Goal: Transaction & Acquisition: Purchase product/service

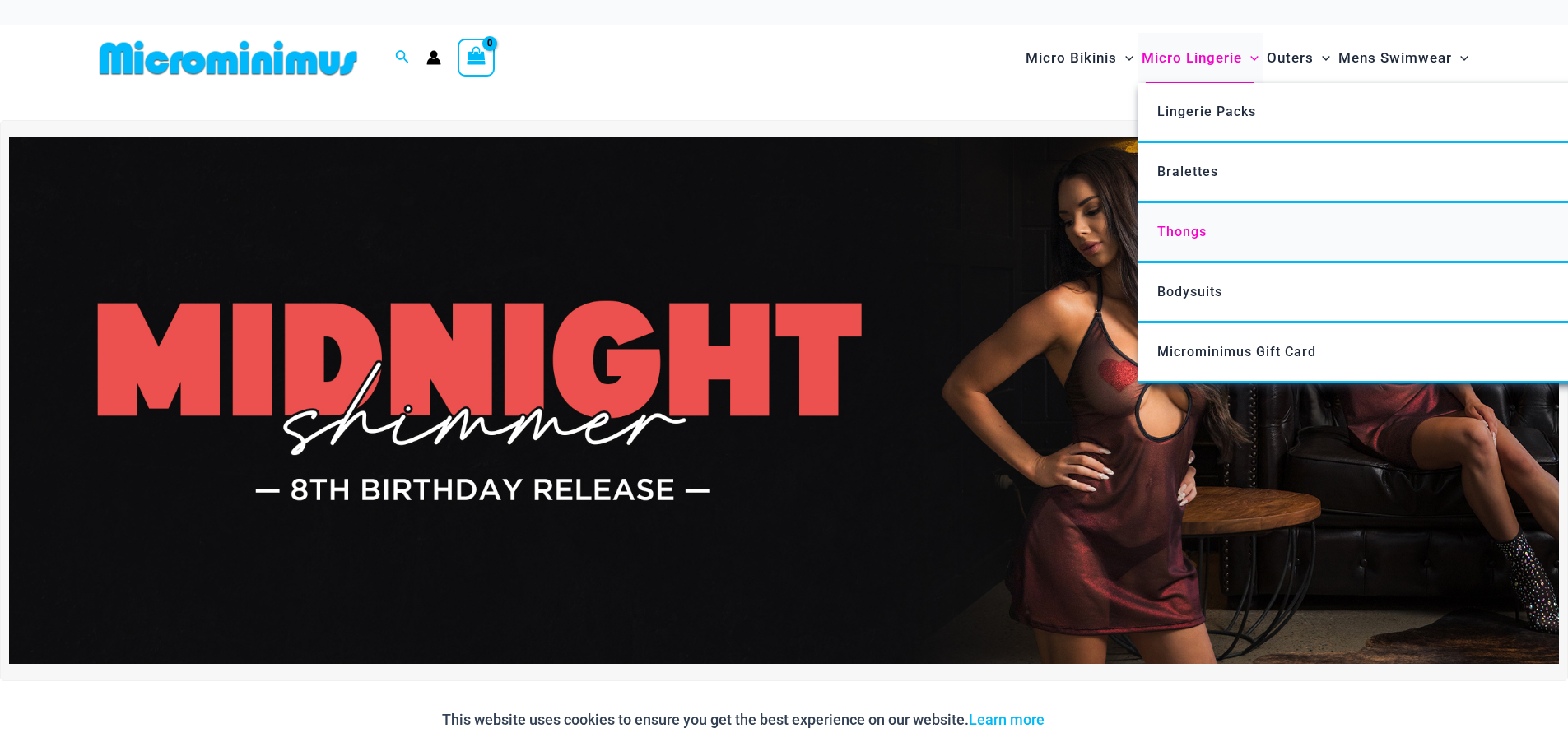
click at [1175, 229] on span "Thongs" at bounding box center [1182, 231] width 49 height 15
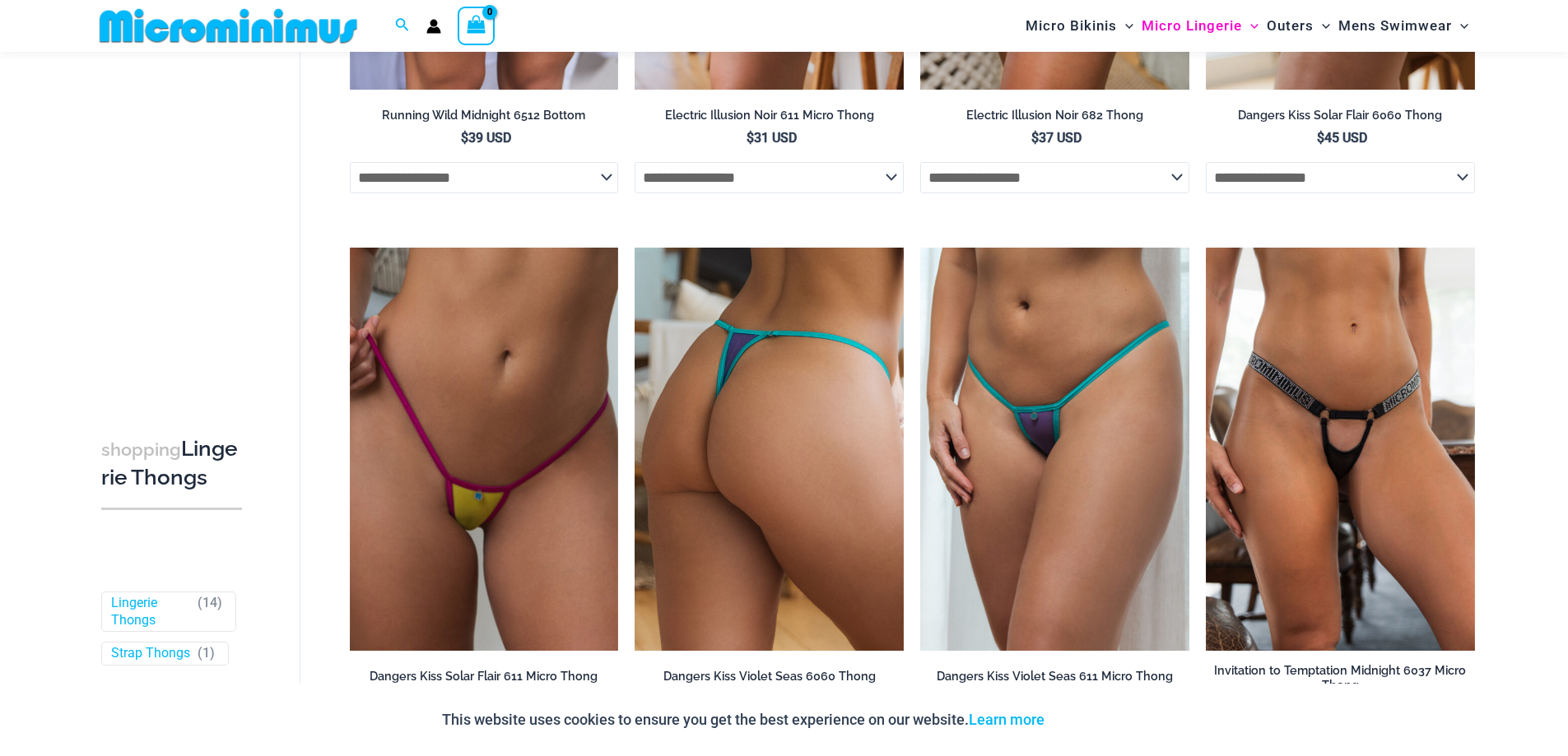
scroll to position [1467, 0]
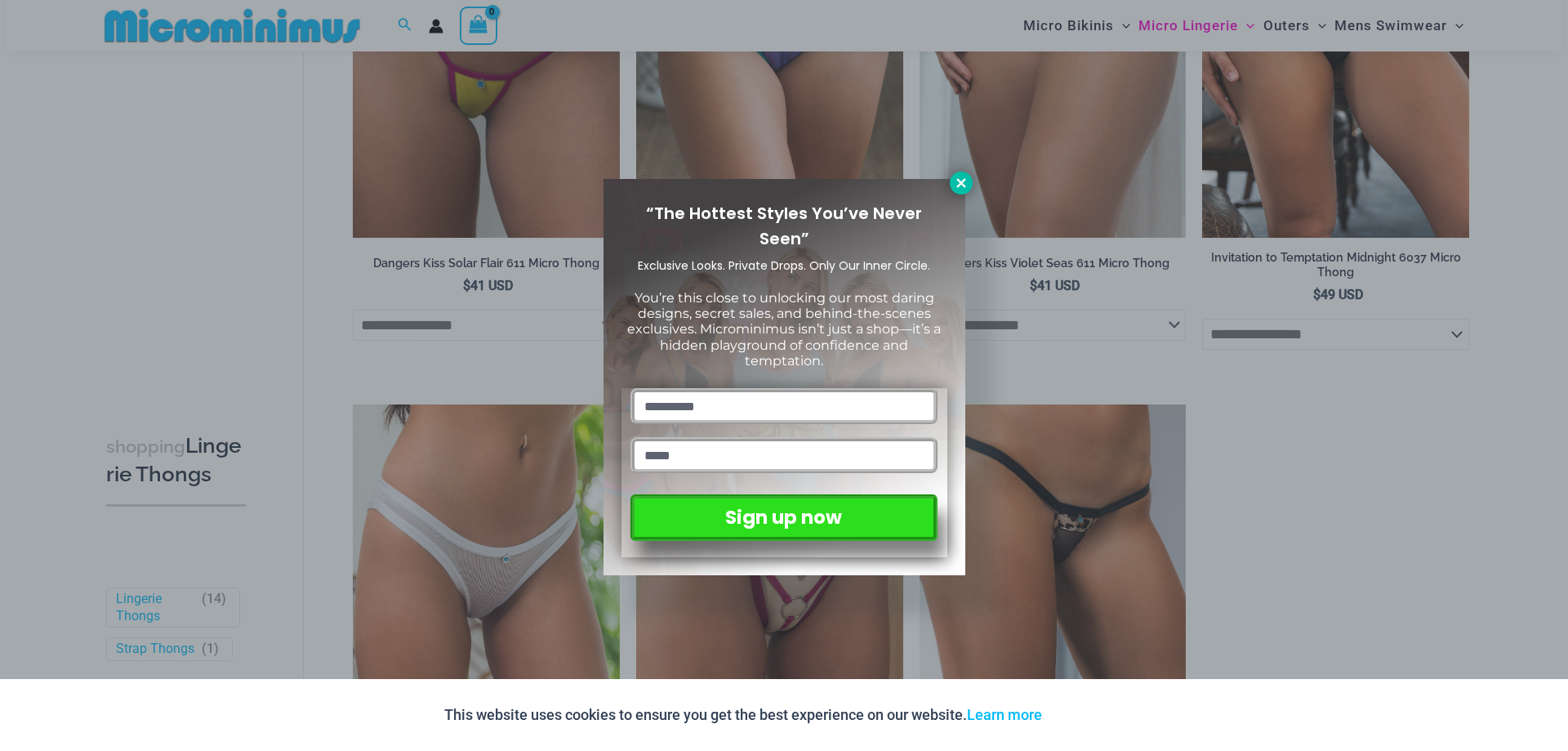
click at [964, 185] on icon at bounding box center [962, 183] width 15 height 15
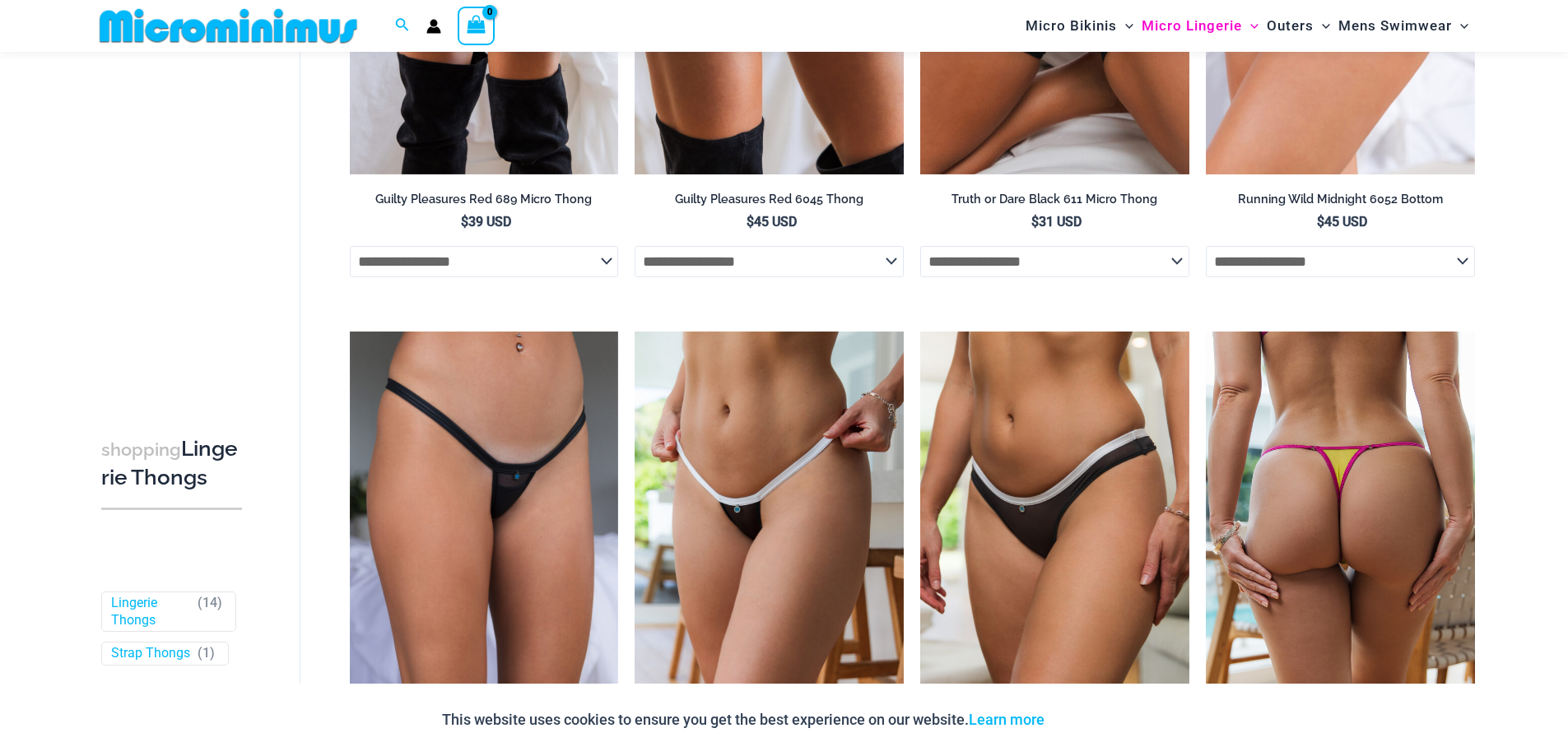
scroll to position [0, 0]
